Goal: Check status: Check status

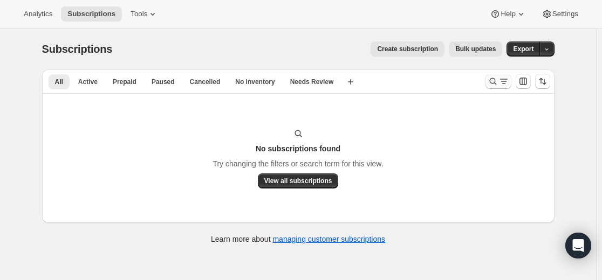
click at [490, 81] on icon "Search and filter results" at bounding box center [492, 81] width 11 height 11
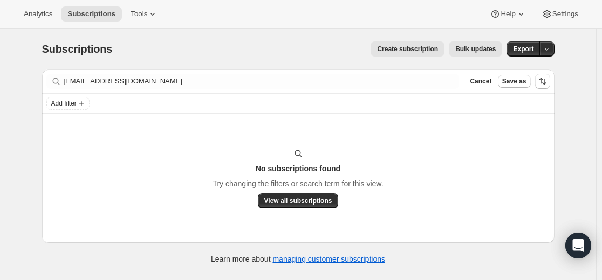
click at [353, 73] on div "Filter subscribers [EMAIL_ADDRESS][DOMAIN_NAME] Clear Cancel Save as" at bounding box center [298, 82] width 512 height 24
drag, startPoint x: 367, startPoint y: 73, endPoint x: 353, endPoint y: 73, distance: 14.6
click at [353, 73] on div "Filter subscribers [EMAIL_ADDRESS][DOMAIN_NAME] Clear Cancel Save as" at bounding box center [298, 82] width 512 height 24
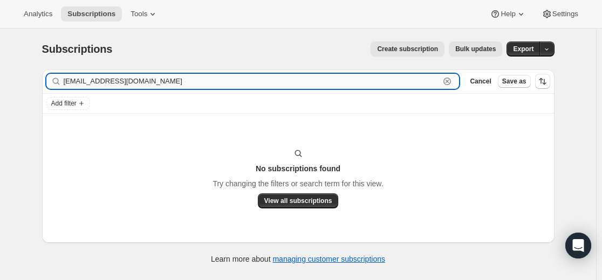
click at [354, 78] on input "[EMAIL_ADDRESS][DOMAIN_NAME]" at bounding box center [252, 81] width 376 height 15
paste input "trifonia8@myyahoo"
type input "[EMAIL_ADDRESS][DOMAIN_NAME]"
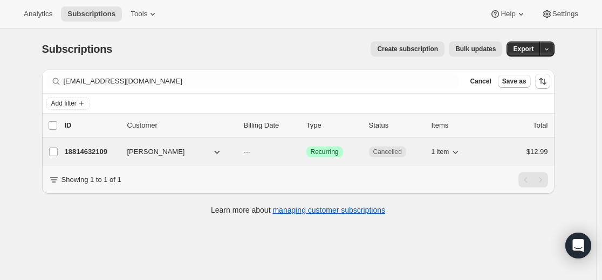
click at [102, 150] on p "18814632109" at bounding box center [92, 152] width 54 height 11
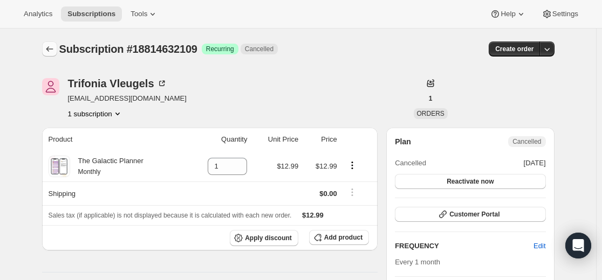
click at [52, 47] on icon "Subscriptions" at bounding box center [49, 49] width 11 height 11
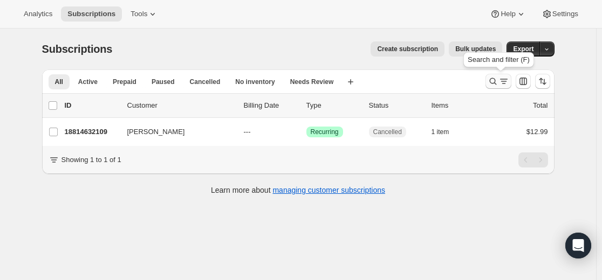
click at [495, 82] on icon "Search and filter results" at bounding box center [492, 81] width 11 height 11
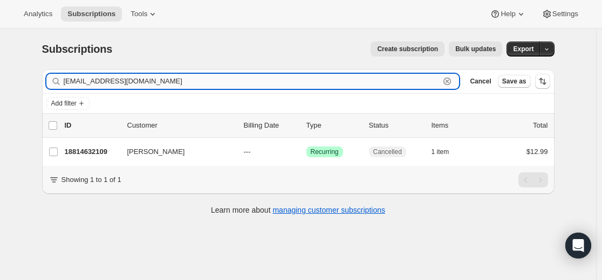
click at [389, 78] on input "[EMAIL_ADDRESS][DOMAIN_NAME]" at bounding box center [252, 81] width 376 height 15
paste input "19506364589"
type input "19506364589"
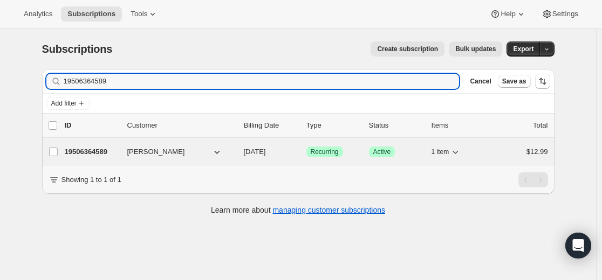
click at [98, 153] on p "19506364589" at bounding box center [92, 152] width 54 height 11
